Goal: Task Accomplishment & Management: Complete application form

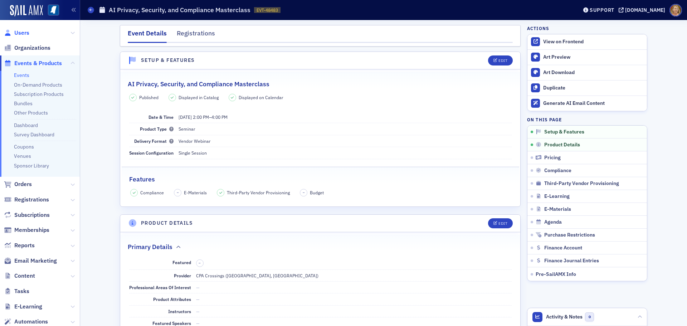
click at [26, 33] on span "Users" at bounding box center [21, 33] width 15 height 8
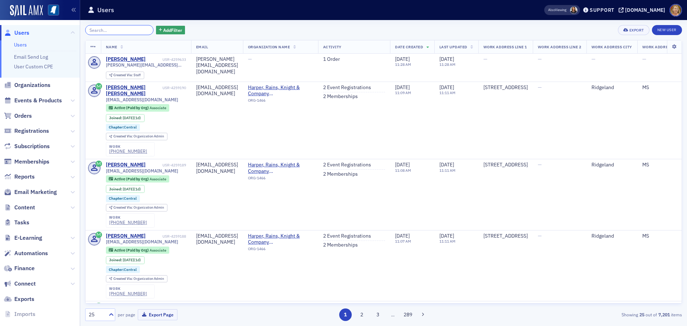
click at [112, 31] on input "search" at bounding box center [119, 30] width 68 height 10
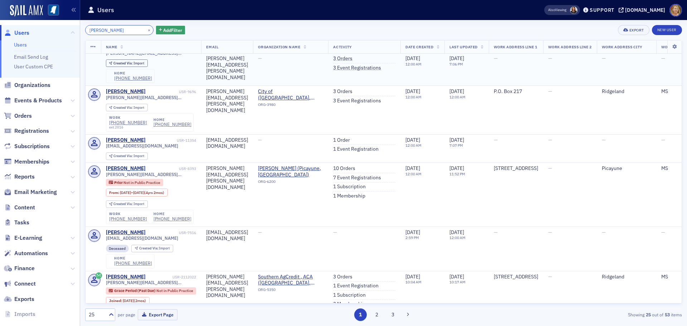
scroll to position [143, 0]
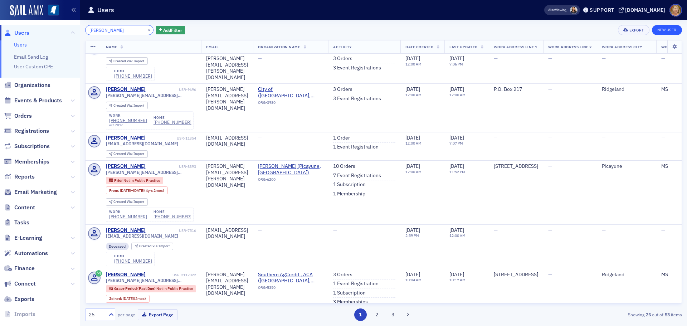
type input "[PERSON_NAME]"
click at [660, 31] on link "New User" at bounding box center [667, 30] width 30 height 10
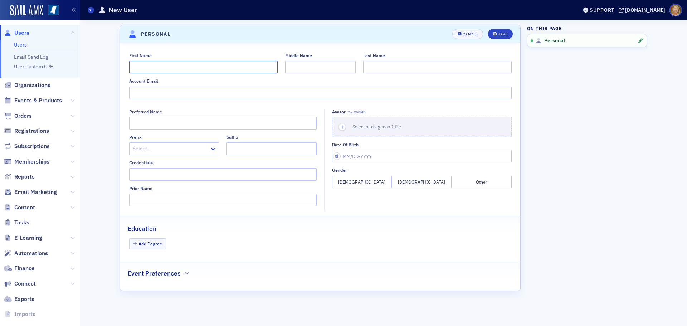
click at [221, 70] on input "First Name" at bounding box center [203, 67] width 149 height 13
type input "[PERSON_NAME]"
click at [178, 171] on input "Credentials" at bounding box center [223, 174] width 188 height 13
click at [139, 177] on input "MD" at bounding box center [223, 174] width 188 height 13
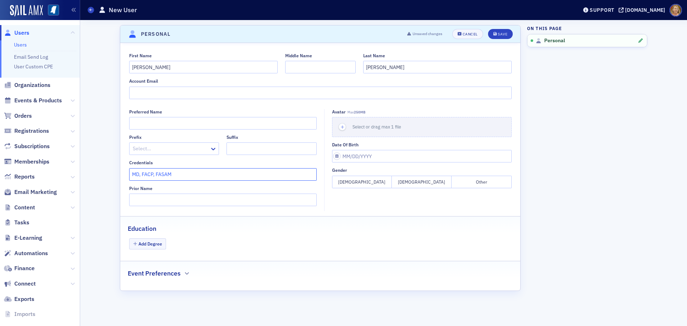
type input "MD, FACP, FASAM"
click at [398, 180] on button "[DEMOGRAPHIC_DATA]" at bounding box center [422, 182] width 60 height 13
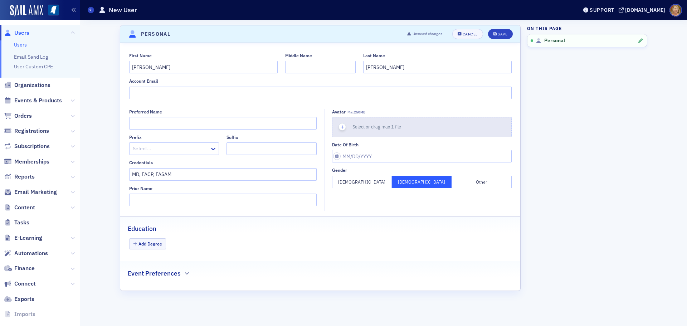
click at [341, 126] on icon "button" at bounding box center [342, 127] width 6 height 6
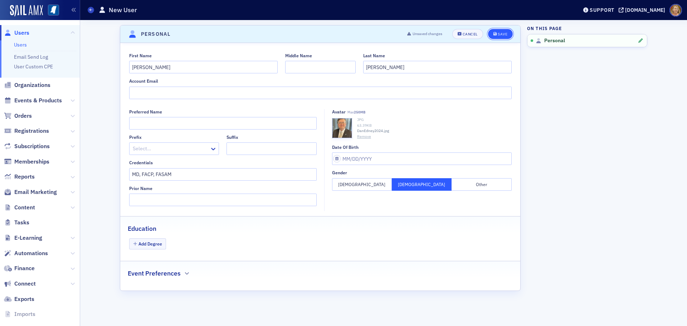
click at [505, 32] on div "Save" at bounding box center [503, 34] width 10 height 4
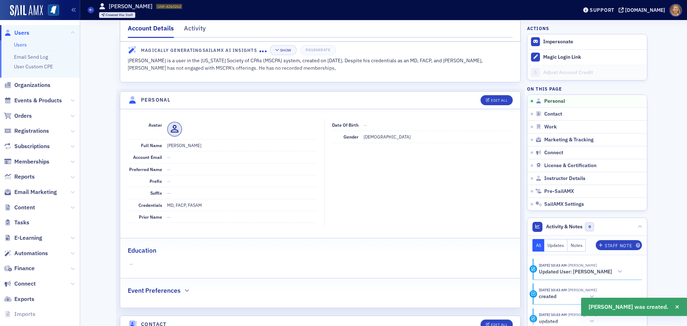
scroll to position [36, 0]
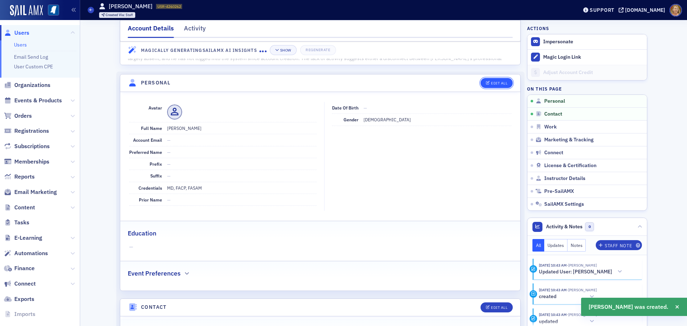
click at [497, 82] on div "Edit All" at bounding box center [499, 83] width 16 height 4
select select "US"
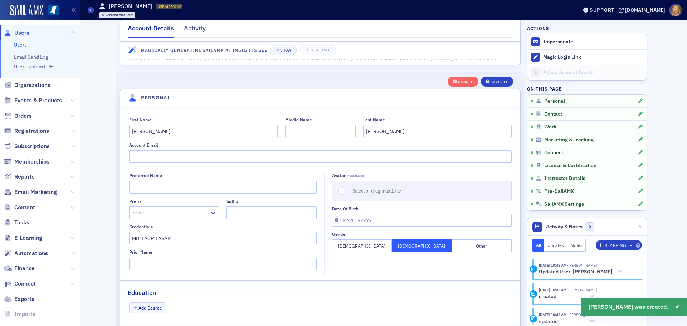
scroll to position [83, 0]
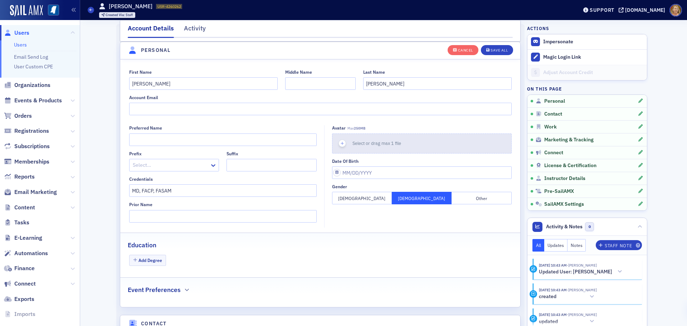
click at [340, 142] on icon "button" at bounding box center [342, 143] width 6 height 6
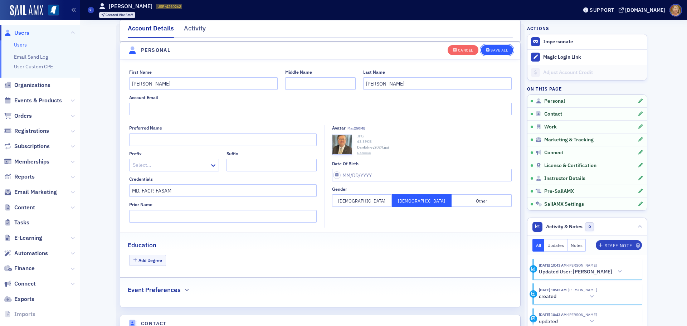
click at [494, 49] on div "Save All" at bounding box center [499, 50] width 17 height 4
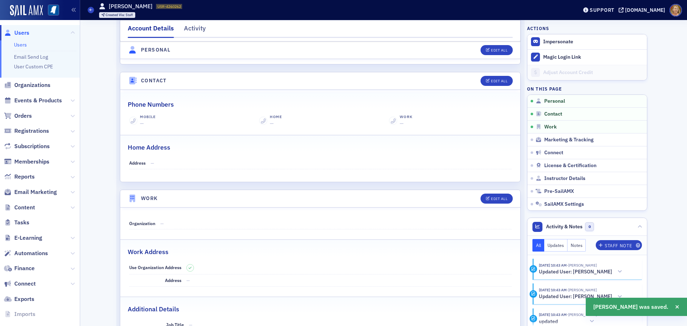
scroll to position [298, 0]
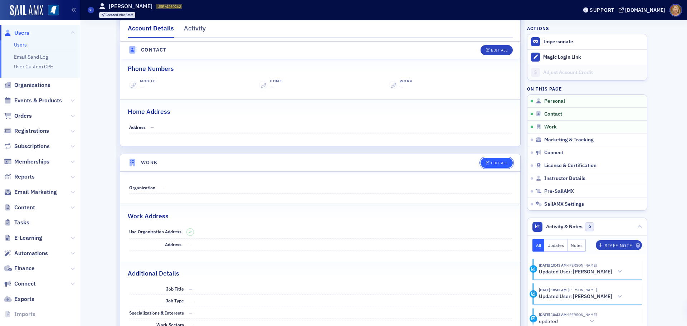
click at [494, 165] on button "Edit All" at bounding box center [497, 163] width 32 height 10
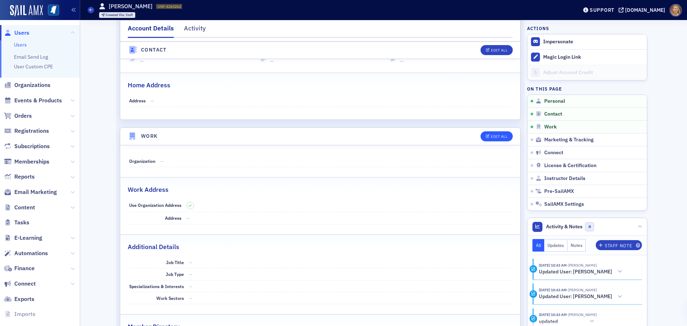
select select "US"
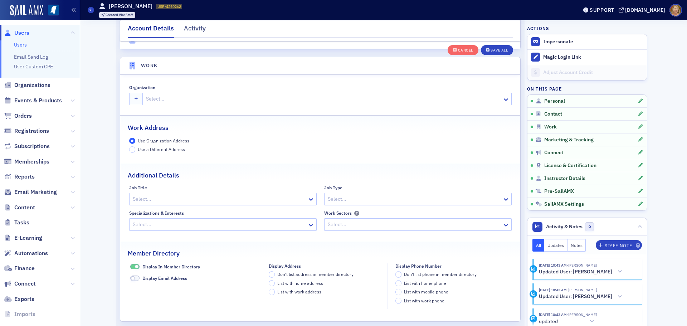
scroll to position [567, 0]
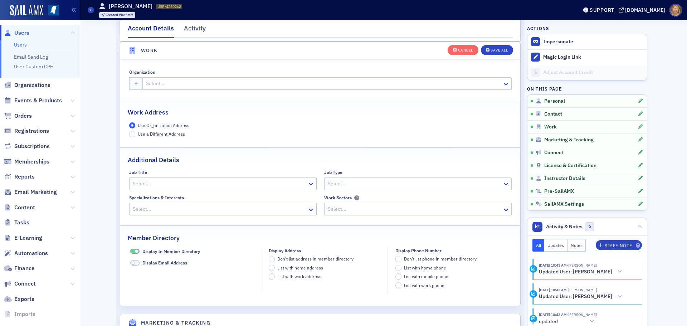
click at [145, 84] on div at bounding box center [323, 83] width 356 height 9
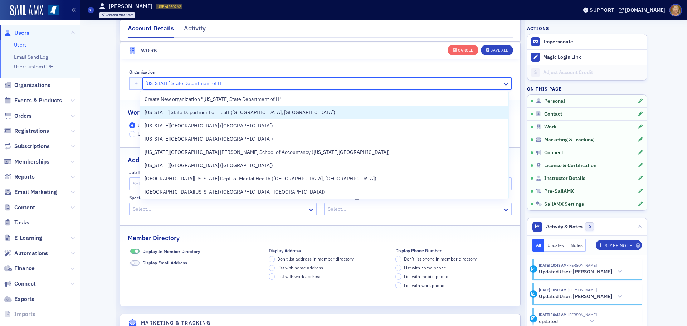
type input "[US_STATE] State Department of He"
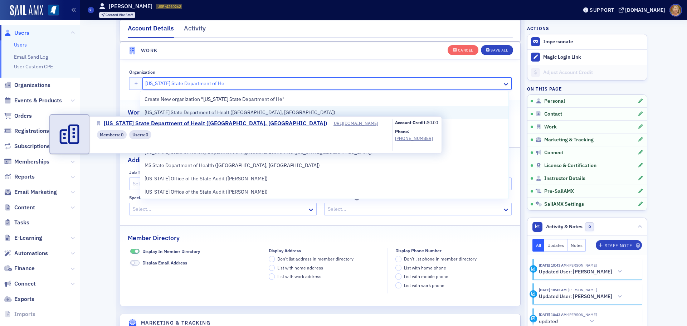
click at [151, 112] on span "[US_STATE] State Department of Healt ([GEOGRAPHIC_DATA], [GEOGRAPHIC_DATA])" at bounding box center [240, 113] width 191 height 8
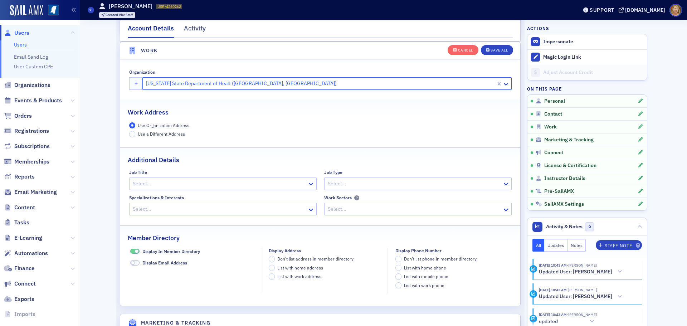
click at [333, 188] on div at bounding box center [414, 183] width 175 height 9
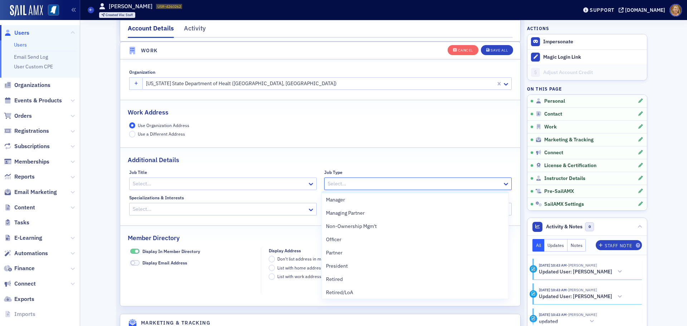
scroll to position [394, 0]
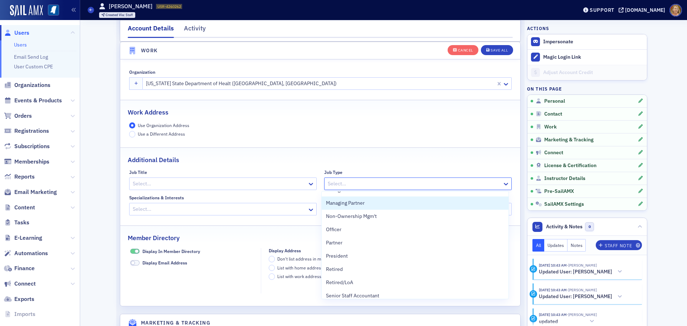
click at [349, 164] on div "Additional Details" at bounding box center [320, 156] width 385 height 17
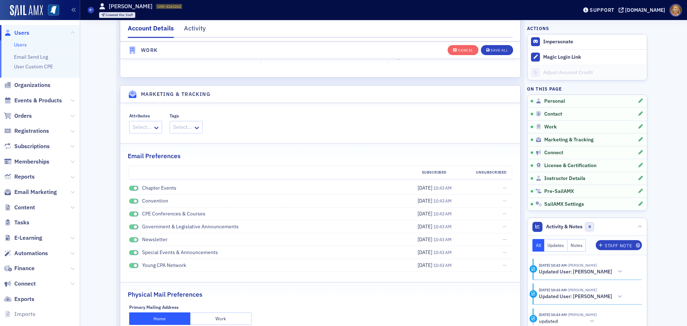
scroll to position [818, 0]
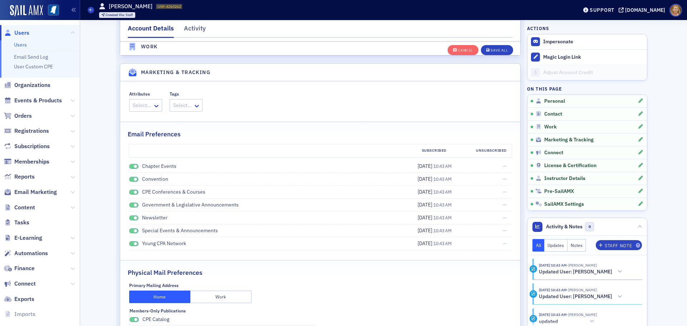
click at [130, 167] on span at bounding box center [133, 166] width 9 height 5
click at [130, 178] on span at bounding box center [133, 179] width 9 height 5
click at [129, 190] on span at bounding box center [133, 192] width 9 height 5
click at [129, 203] on span at bounding box center [133, 205] width 9 height 5
click at [134, 217] on span at bounding box center [136, 218] width 4 height 4
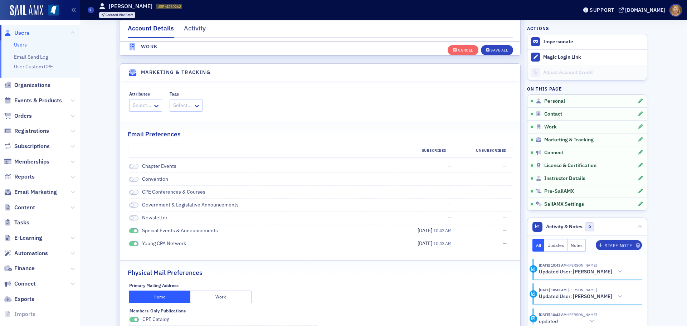
click at [129, 230] on span at bounding box center [133, 230] width 9 height 5
click at [129, 243] on span at bounding box center [133, 243] width 9 height 5
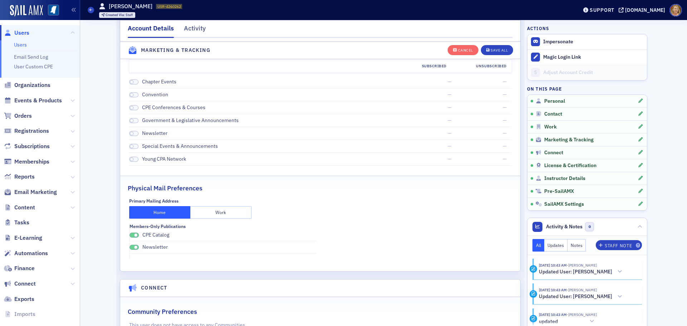
scroll to position [925, 0]
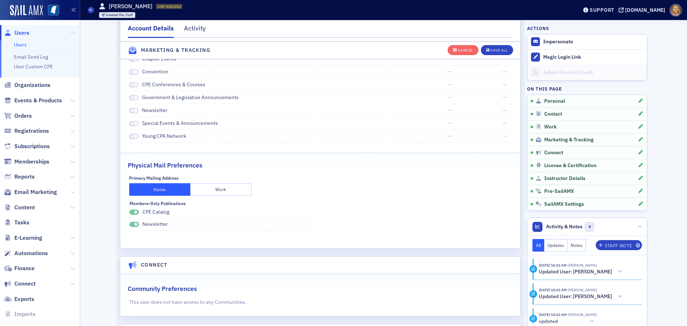
click at [230, 188] on button "Work" at bounding box center [220, 189] width 61 height 13
click at [134, 211] on span at bounding box center [136, 213] width 4 height 4
click at [134, 224] on span at bounding box center [136, 225] width 4 height 4
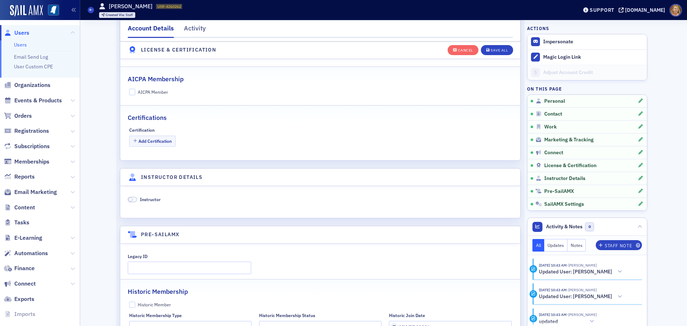
scroll to position [1247, 0]
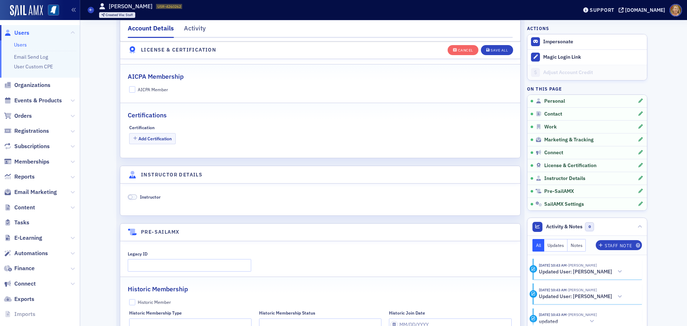
click at [133, 197] on span at bounding box center [132, 196] width 9 height 5
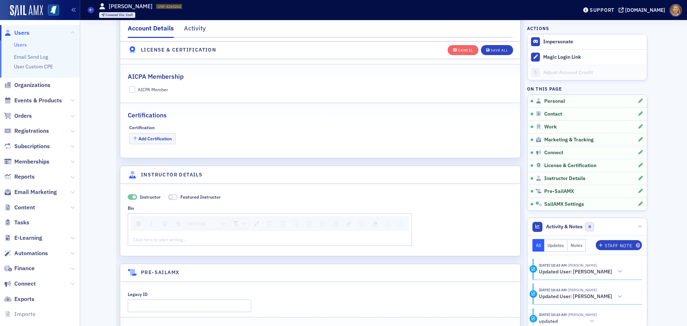
click at [141, 236] on div "Click here to start writing…" at bounding box center [270, 239] width 284 height 11
click at [134, 238] on div "rdw-editor" at bounding box center [270, 239] width 273 height 6
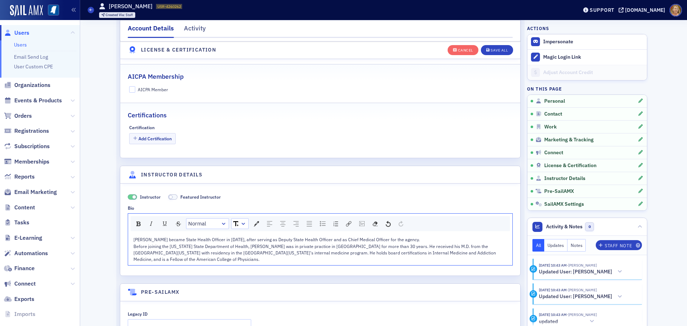
click at [411, 239] on div "[PERSON_NAME] became State Health Officer in [DATE], after serving as Deputy St…" at bounding box center [321, 239] width 374 height 6
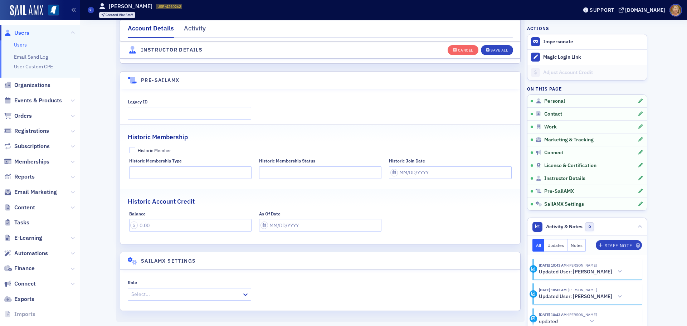
scroll to position [1467, 0]
click at [491, 51] on div "Save All" at bounding box center [499, 50] width 17 height 4
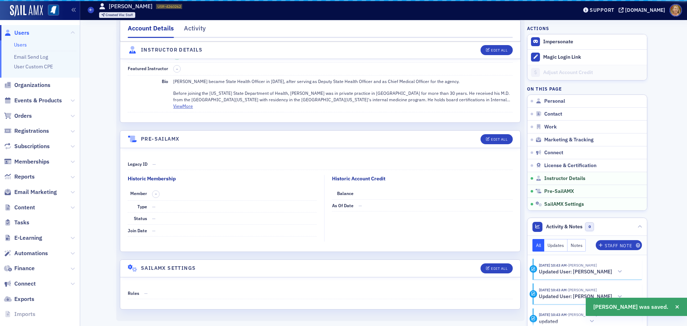
scroll to position [1234, 0]
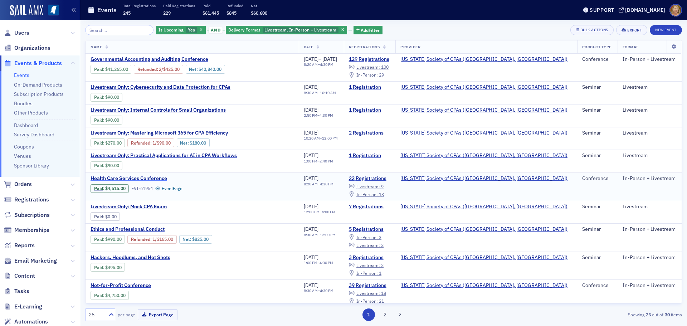
click at [143, 180] on span "Health Care Services Conference" at bounding box center [151, 178] width 120 height 6
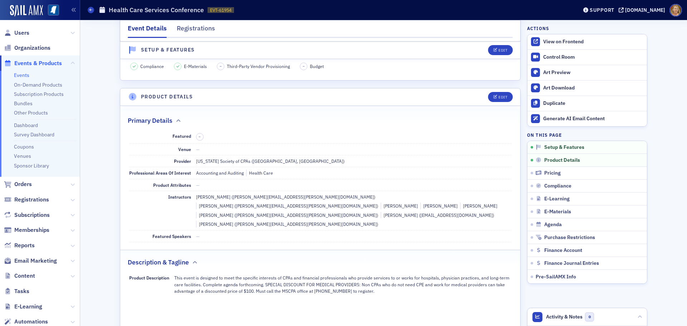
scroll to position [143, 0]
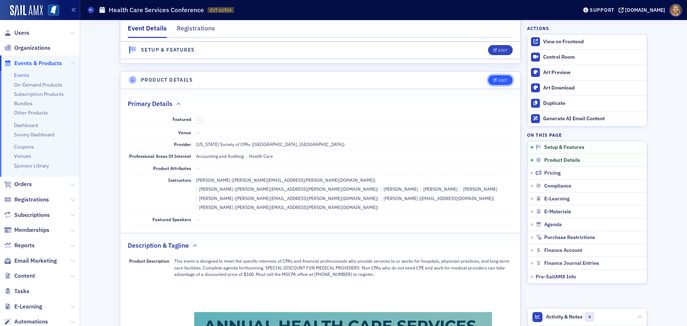
click at [499, 80] on div "Edit" at bounding box center [503, 80] width 9 height 4
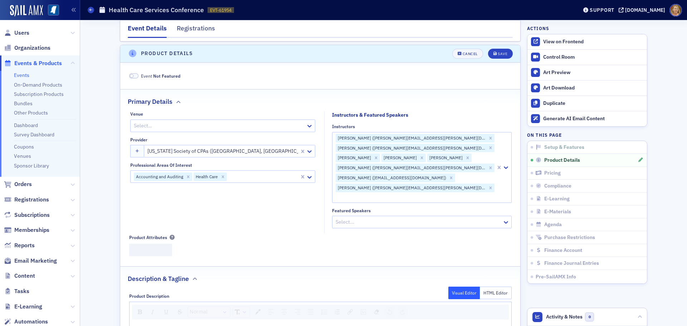
scroll to position [173, 0]
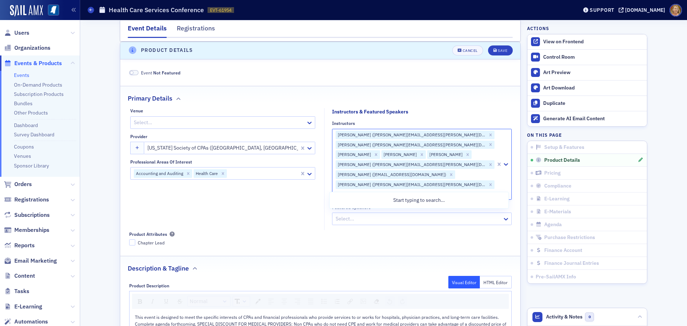
click at [438, 190] on div at bounding box center [415, 194] width 160 height 9
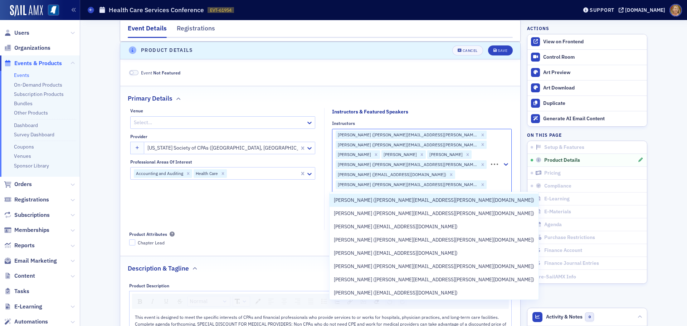
type input "Dr. Daniel Edney"
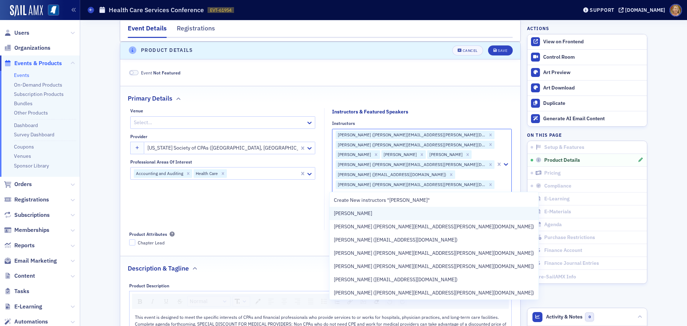
click at [394, 210] on div "[PERSON_NAME]" at bounding box center [434, 214] width 200 height 8
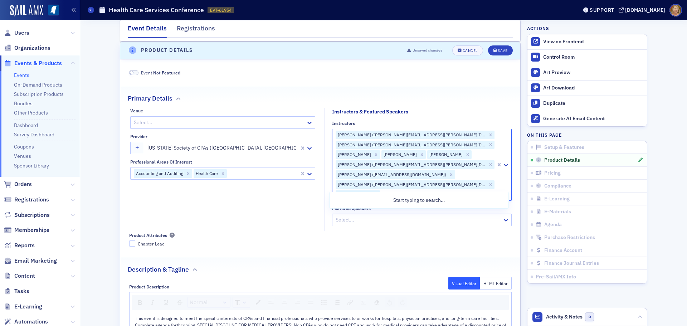
click at [394, 216] on div at bounding box center [418, 220] width 167 height 9
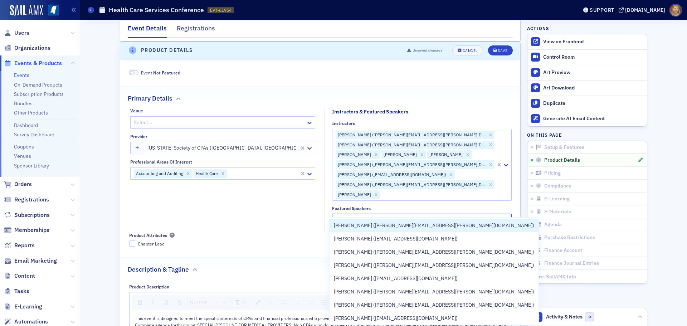
type input "[PERSON_NAME]"
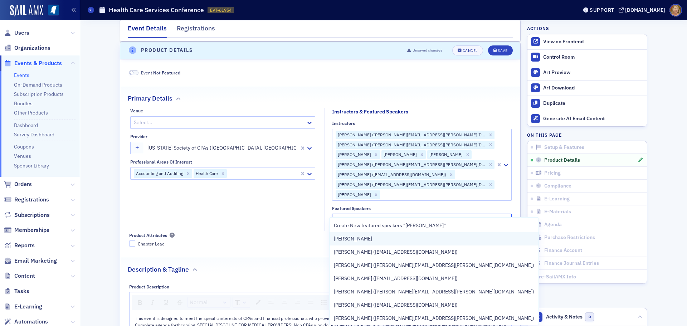
click at [393, 236] on div "[PERSON_NAME]" at bounding box center [434, 239] width 200 height 8
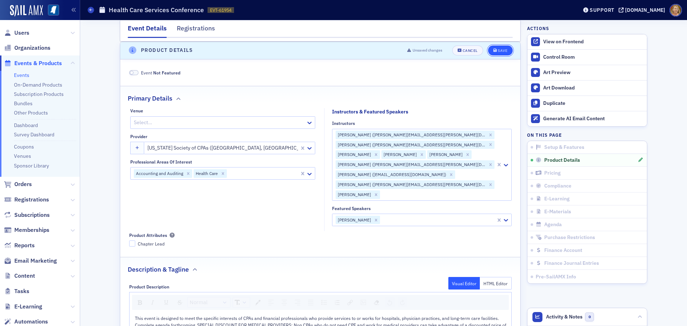
click at [498, 52] on div "Save" at bounding box center [503, 51] width 10 height 4
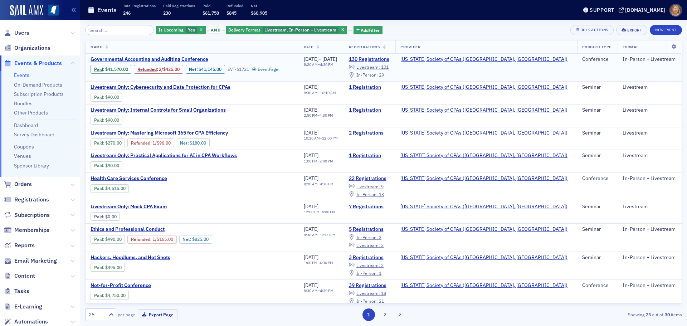
click at [165, 58] on span "Governmental Accounting and Auditing Conference" at bounding box center [151, 59] width 120 height 6
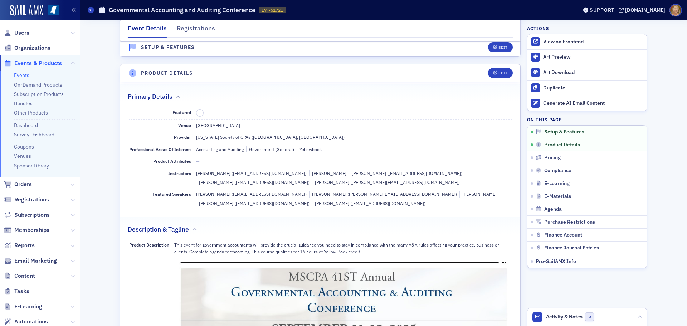
scroll to position [179, 0]
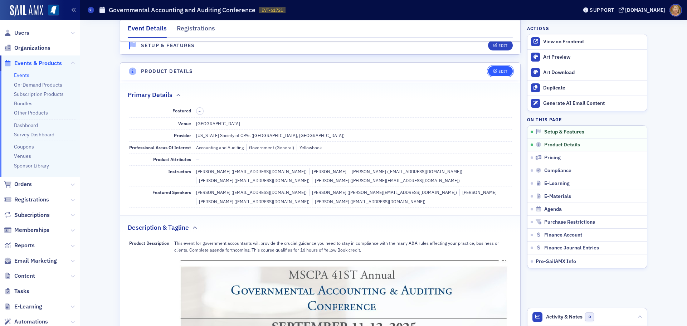
click at [501, 71] on div "Edit" at bounding box center [503, 71] width 9 height 4
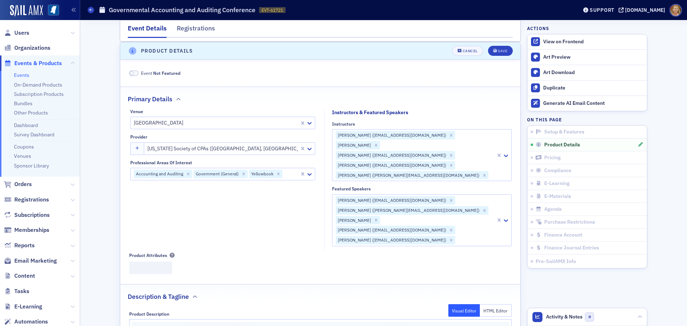
scroll to position [200, 0]
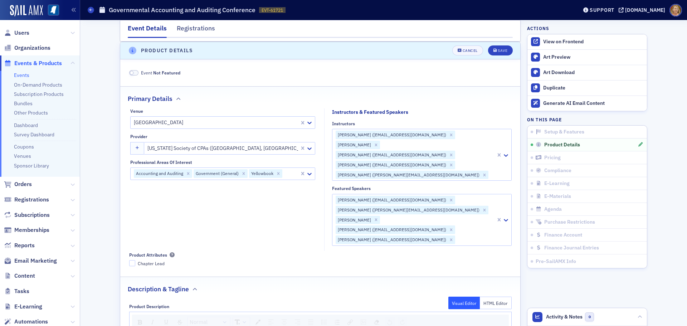
click at [489, 170] on div at bounding box center [492, 174] width 6 height 9
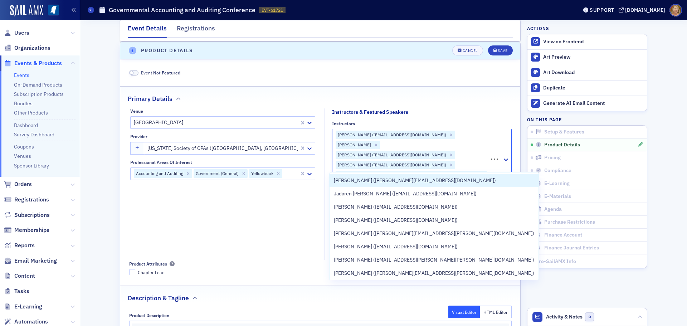
type input "Rhue"
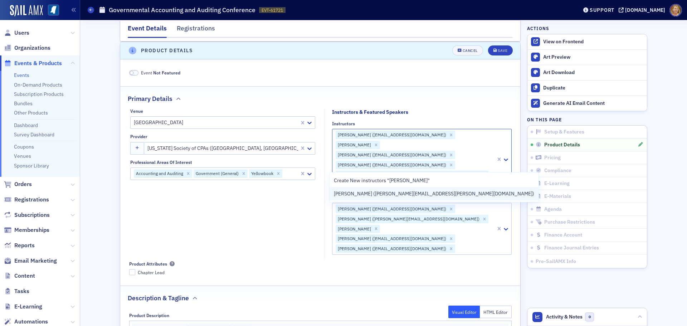
click at [408, 192] on span "Rhuel Dickinson (rhuel.dickinson@att.net)" at bounding box center [434, 194] width 200 height 8
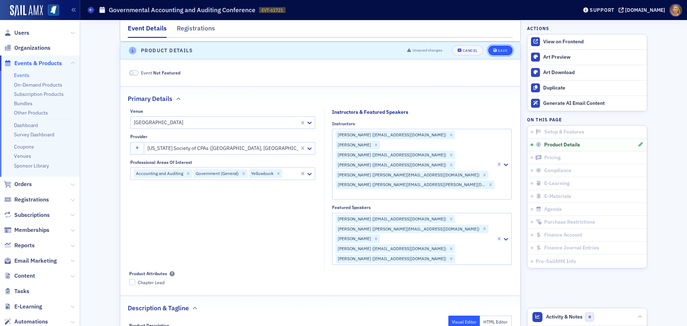
click at [498, 49] on div "Save" at bounding box center [503, 51] width 10 height 4
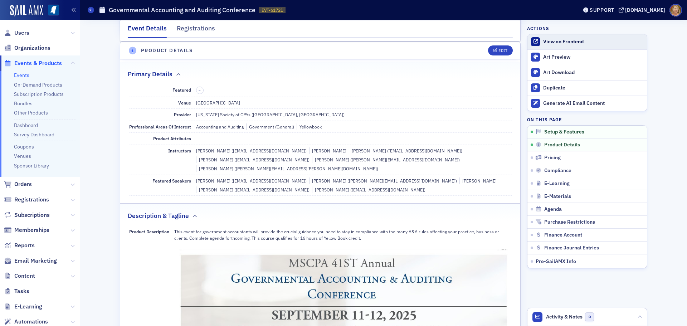
click at [552, 41] on div "View on Frontend" at bounding box center [593, 42] width 100 height 6
